Goal: Transaction & Acquisition: Purchase product/service

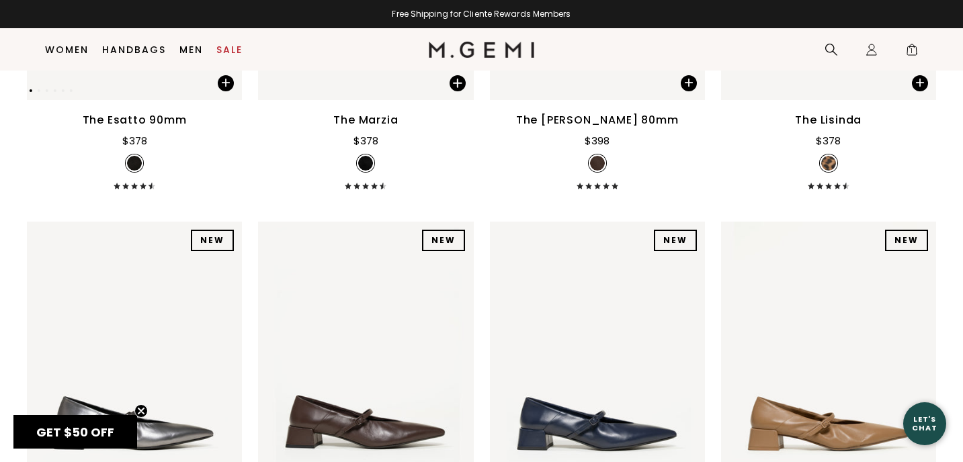
scroll to position [341, 0]
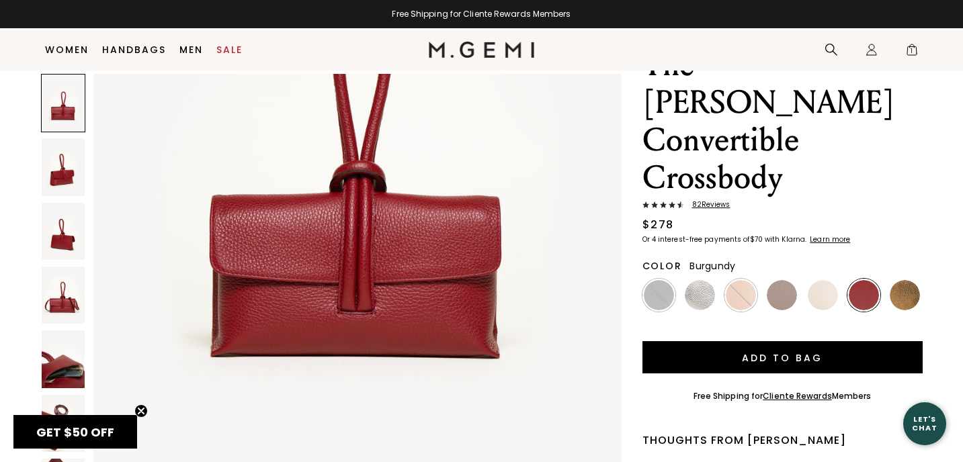
scroll to position [363, 0]
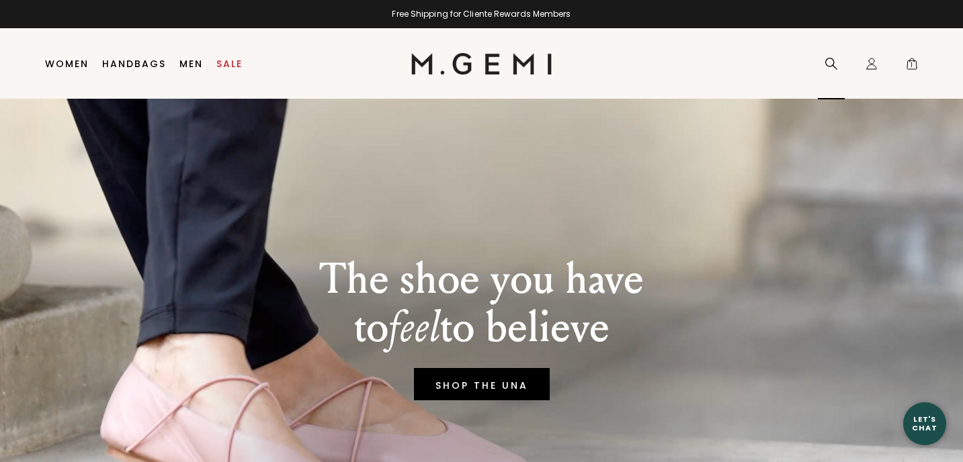
click at [833, 60] on icon at bounding box center [831, 63] width 13 height 13
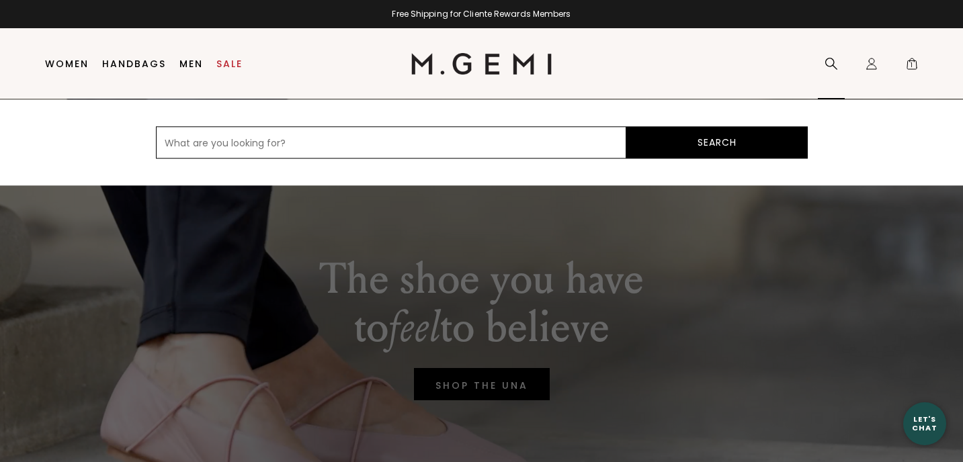
type input "e"
type input "Felize black"
click at [626, 126] on button "Search" at bounding box center [716, 142] width 181 height 32
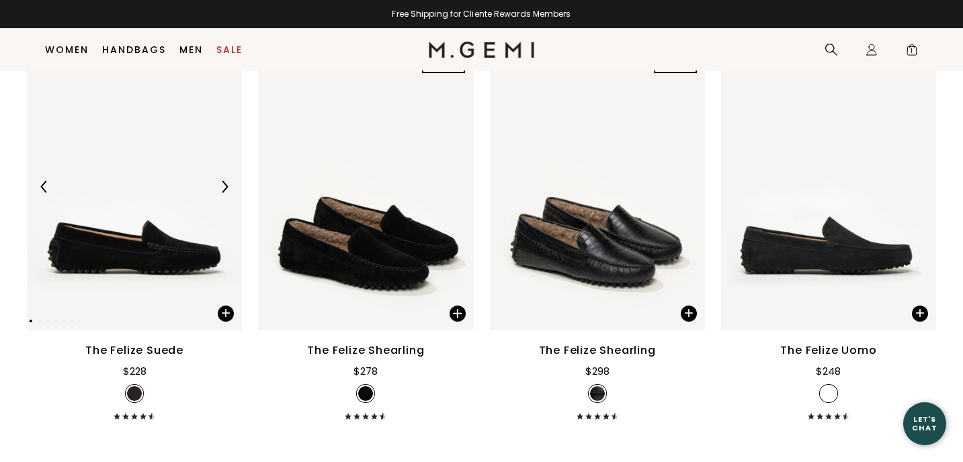
scroll to position [198, 0]
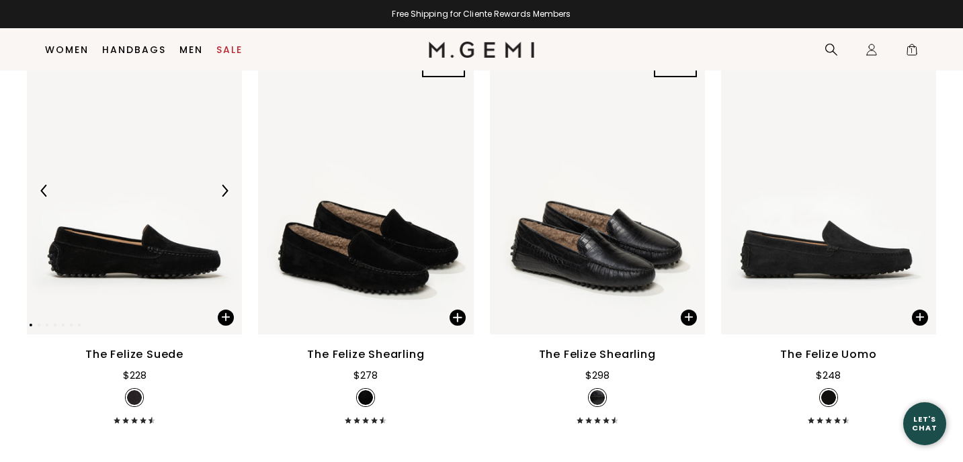
click at [106, 214] on img at bounding box center [134, 191] width 215 height 287
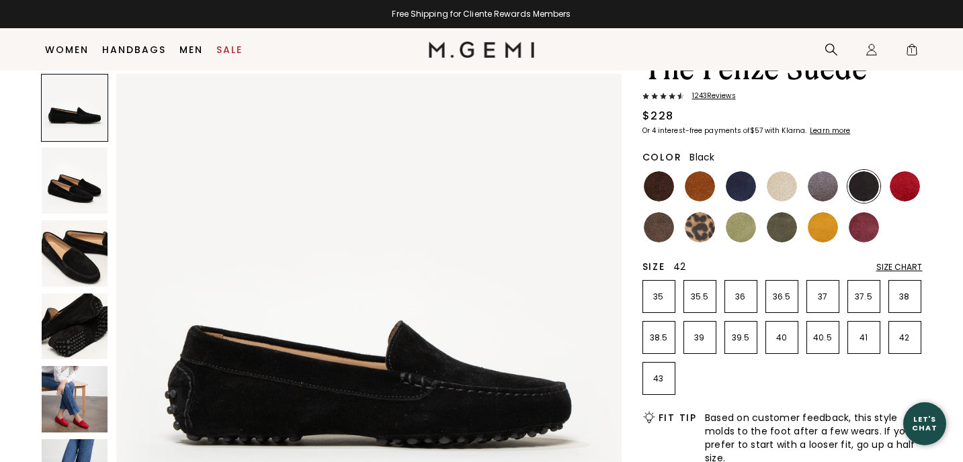
click at [893, 341] on p "42" at bounding box center [905, 338] width 32 height 11
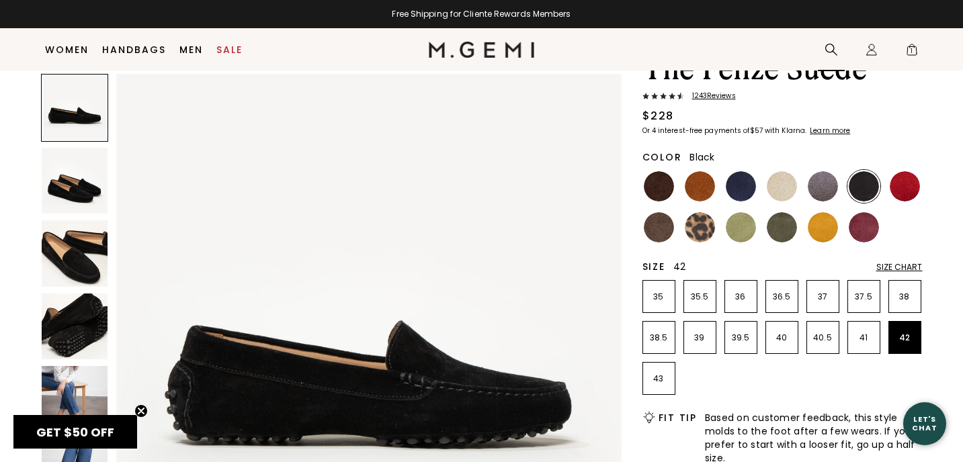
click at [827, 52] on icon at bounding box center [831, 49] width 13 height 13
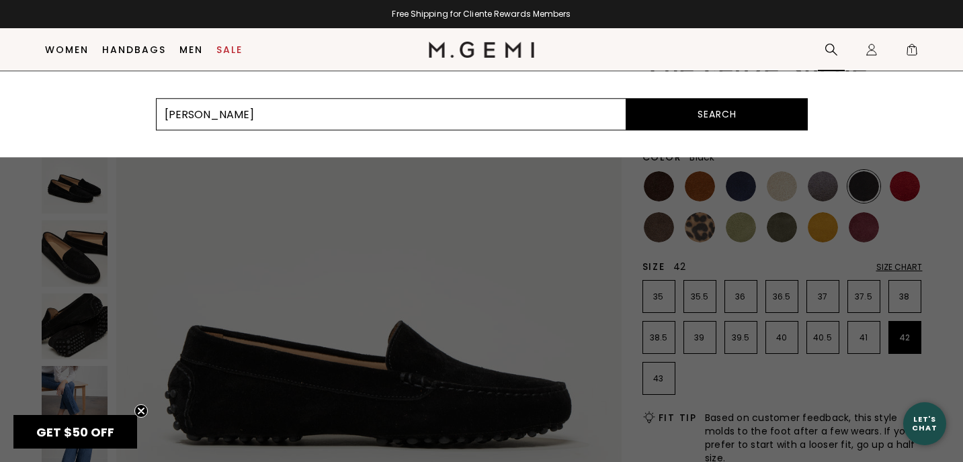
type input "[PERSON_NAME]"
click at [626, 98] on button "Search" at bounding box center [716, 114] width 181 height 32
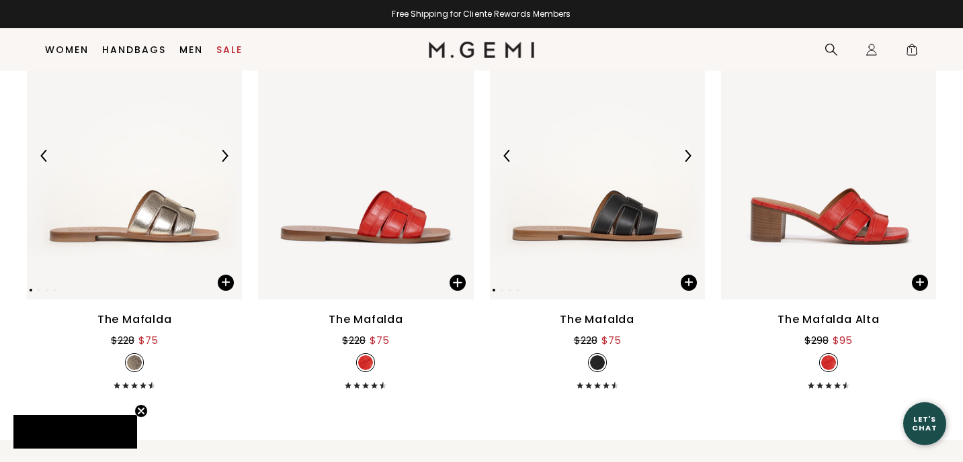
click at [625, 189] on img at bounding box center [597, 156] width 215 height 287
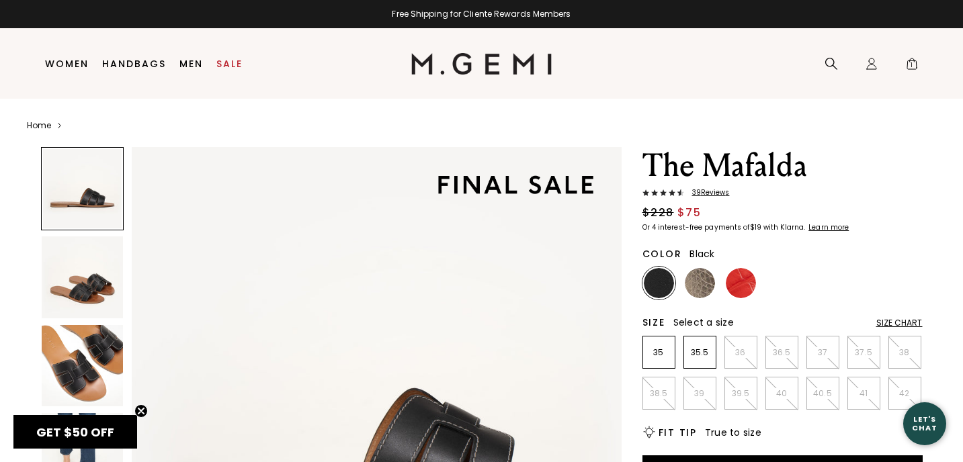
click at [759, 269] on ul at bounding box center [782, 283] width 280 height 33
click at [744, 279] on img at bounding box center [741, 283] width 30 height 30
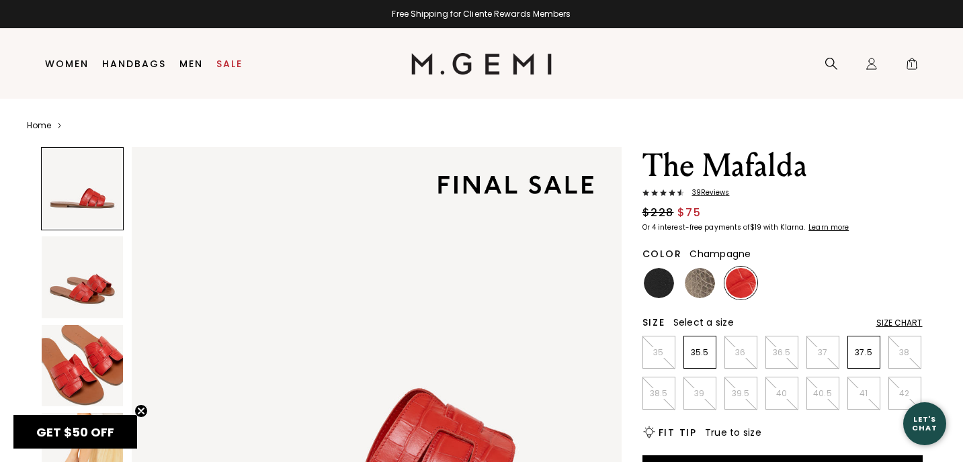
click at [700, 277] on img at bounding box center [700, 283] width 30 height 30
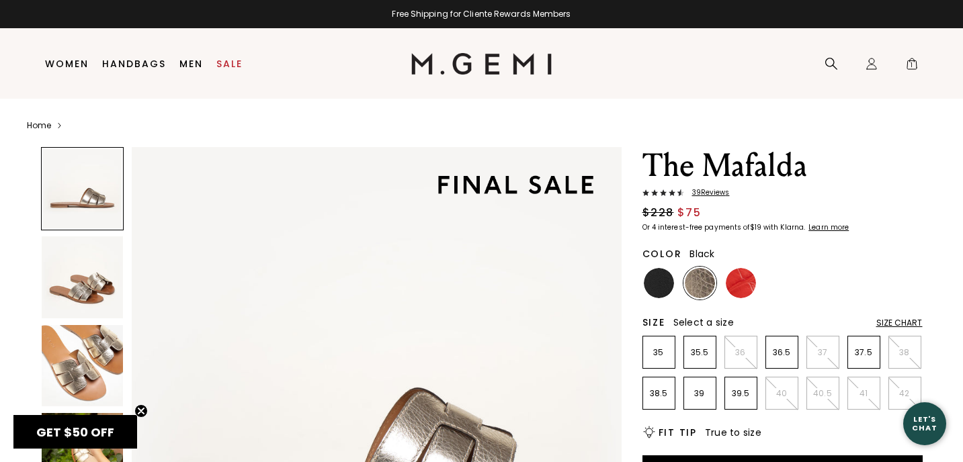
click at [649, 274] on img at bounding box center [659, 283] width 30 height 30
